Goal: Find specific page/section: Find specific page/section

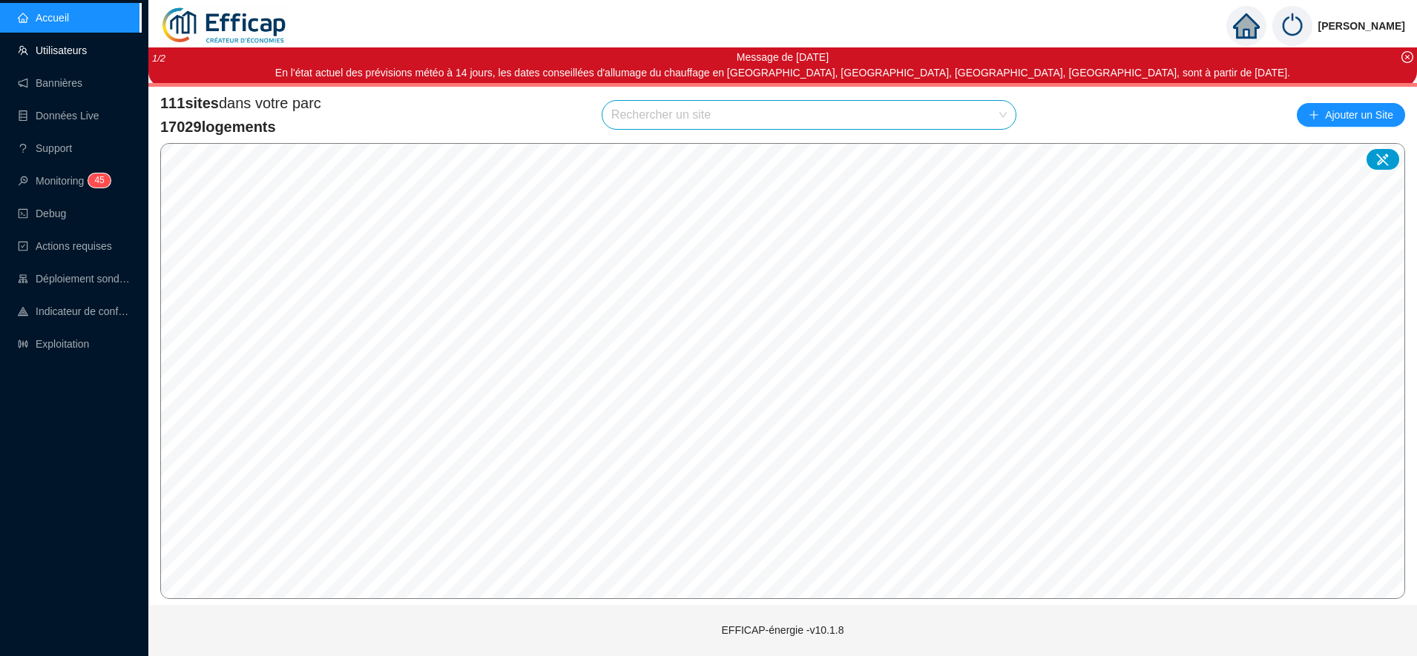
click at [53, 54] on link "Utilisateurs" at bounding box center [52, 51] width 69 height 12
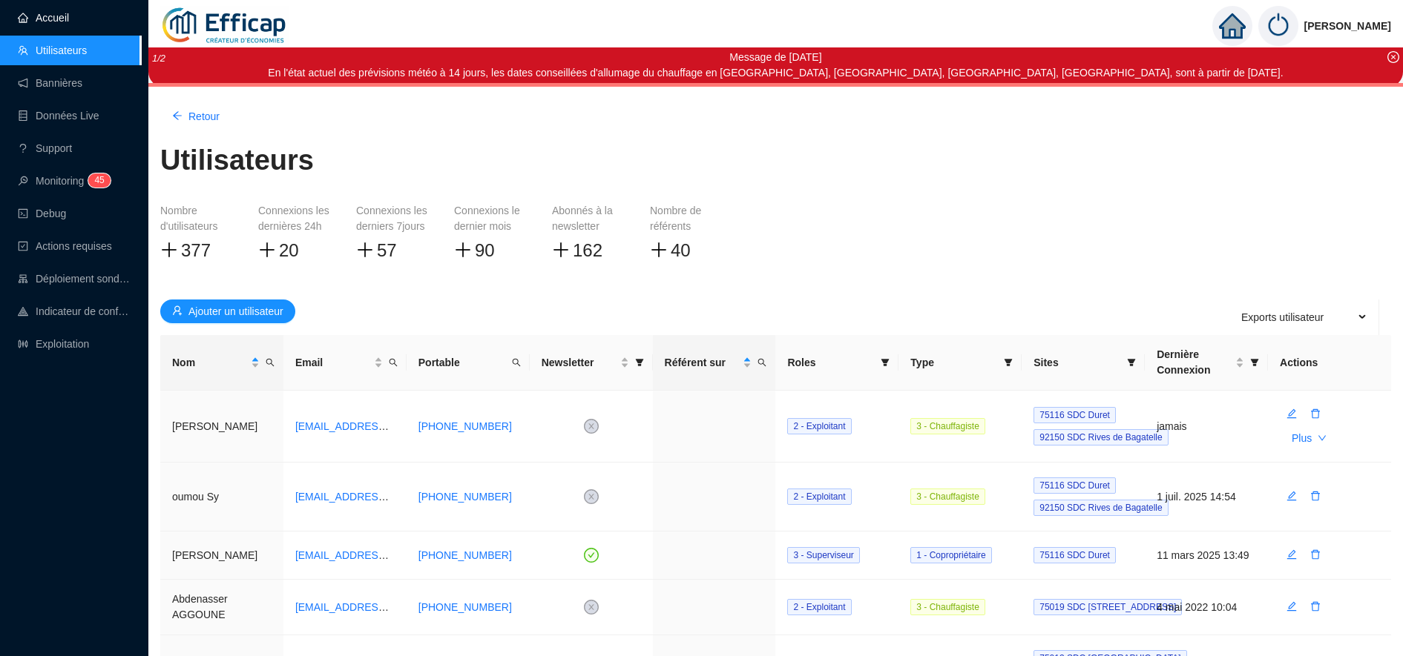
click at [42, 22] on link "Accueil" at bounding box center [43, 18] width 51 height 12
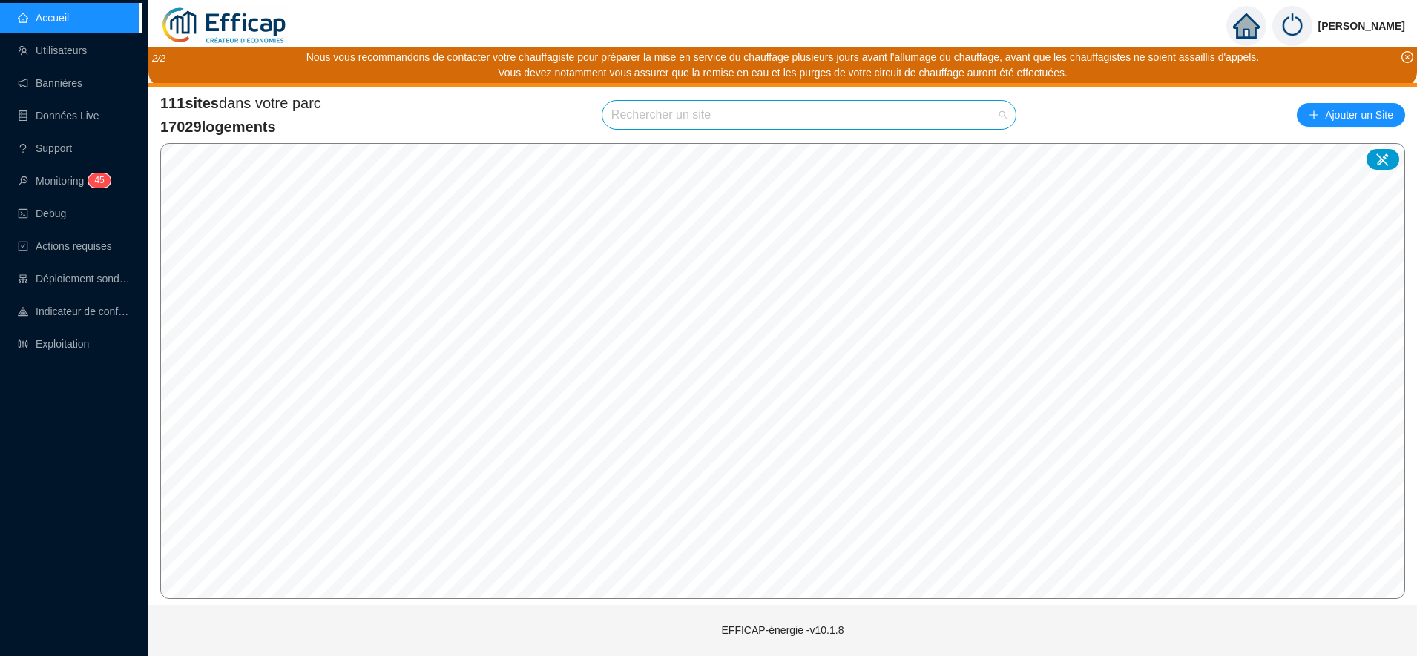
click at [643, 106] on input "search" at bounding box center [802, 115] width 382 height 28
type input "chardon"
click at [996, 151] on div at bounding box center [989, 150] width 34 height 22
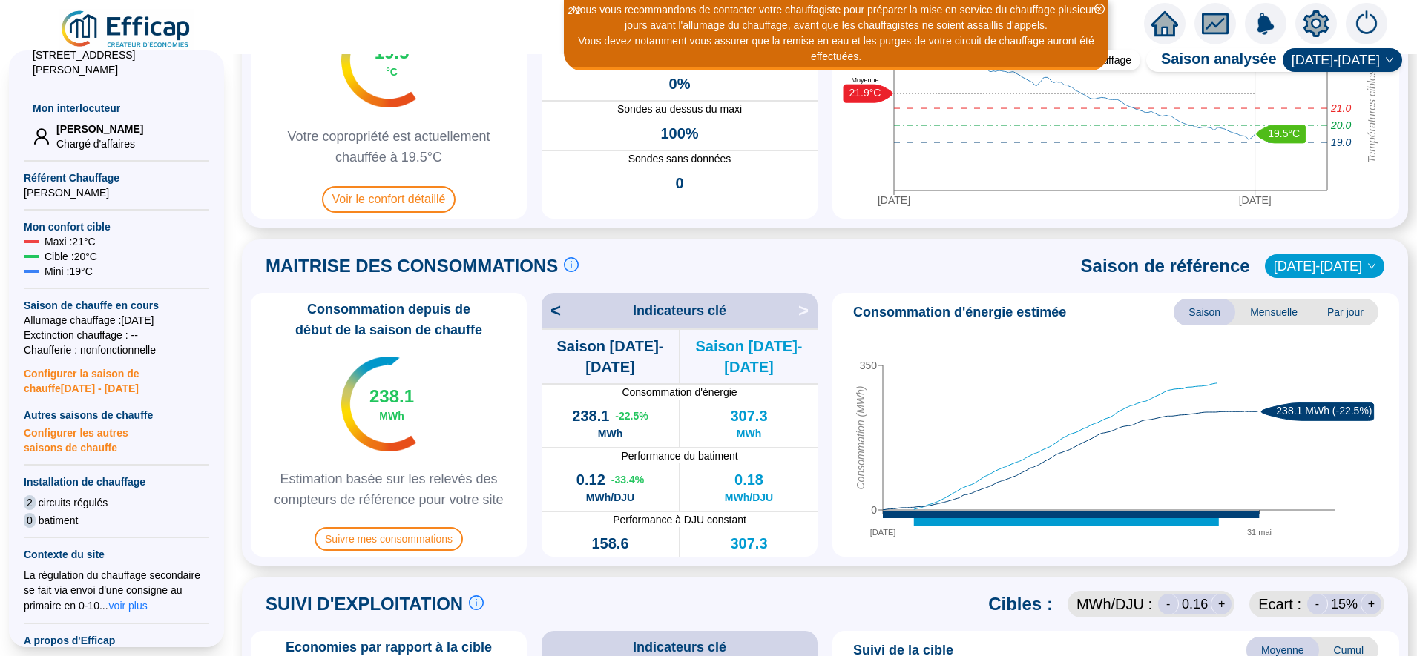
scroll to position [245, 0]
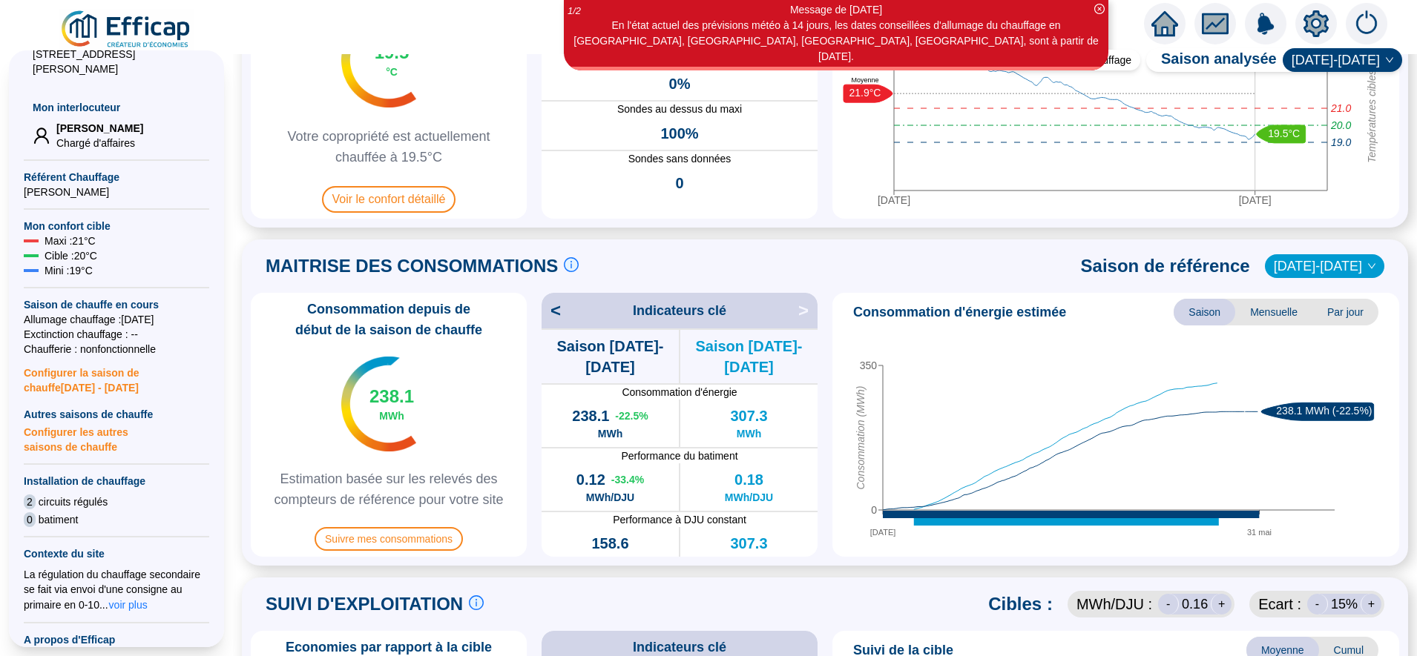
click at [113, 426] on span "Configurer les autres saisons de chauffe" at bounding box center [116, 438] width 185 height 33
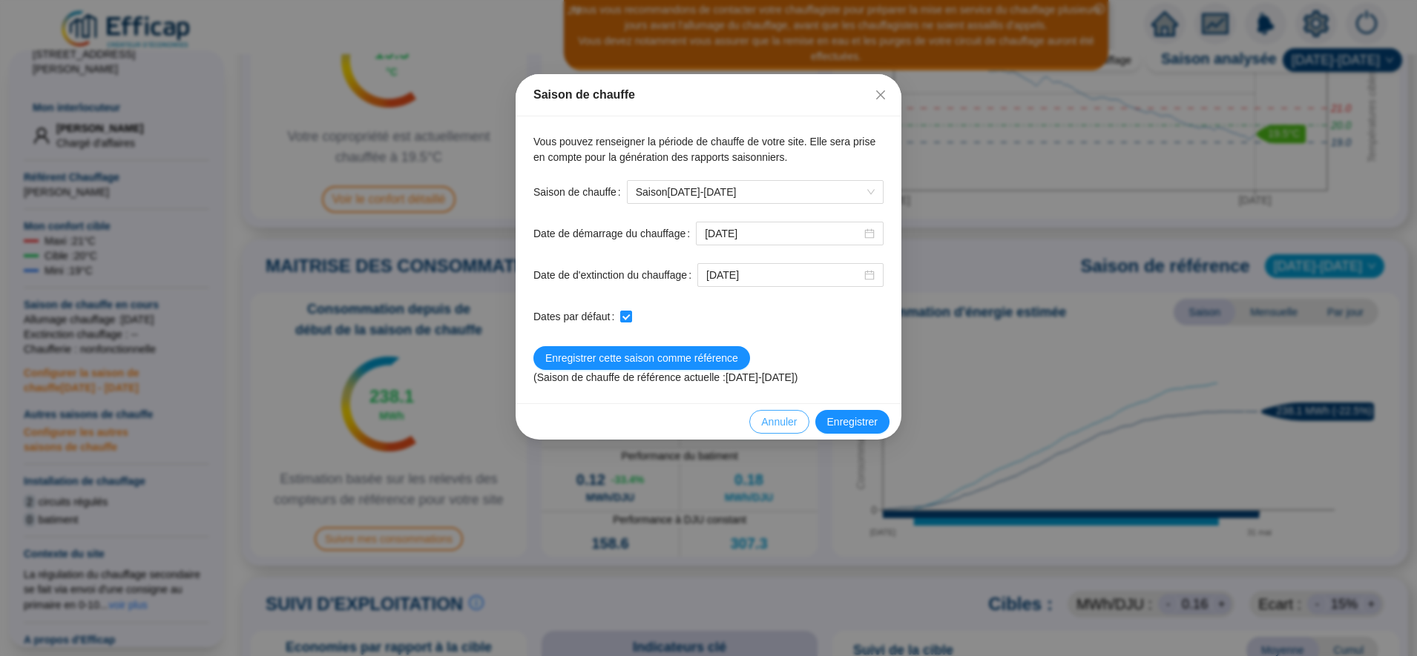
click at [780, 426] on span "Annuler" at bounding box center [779, 423] width 36 height 16
